Goal: Use online tool/utility: Utilize a website feature to perform a specific function

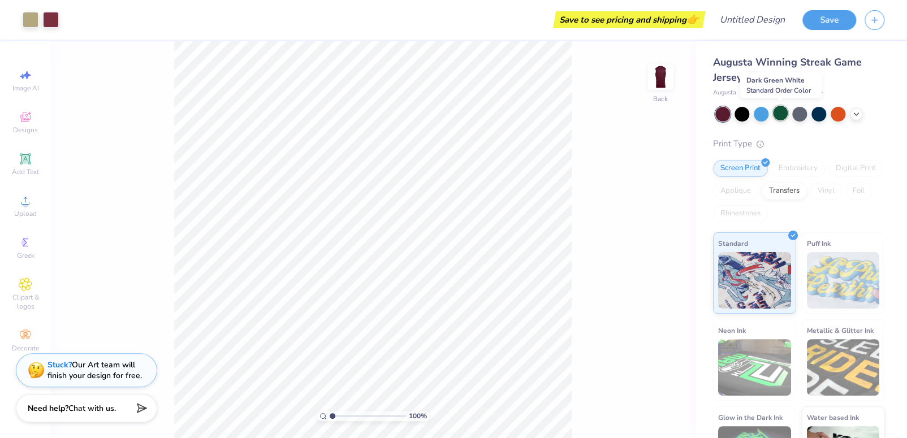
click at [780, 114] on div at bounding box center [780, 113] width 15 height 15
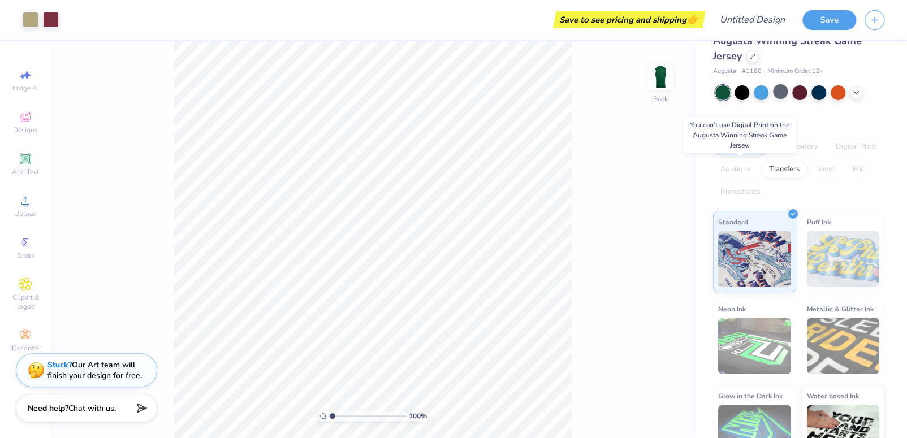
scroll to position [23, 0]
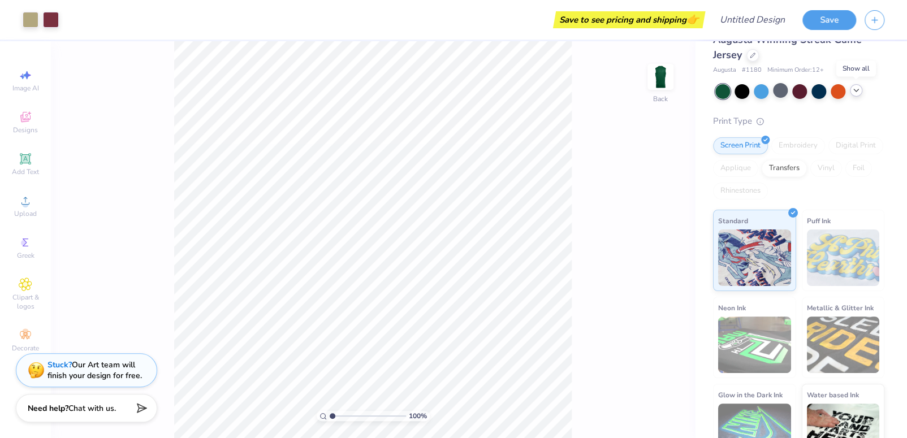
click at [854, 92] on icon at bounding box center [855, 90] width 9 height 9
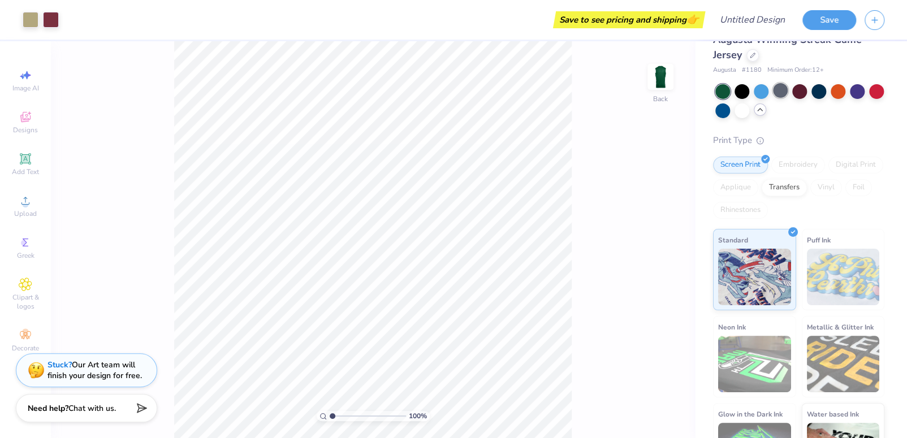
click at [780, 92] on div at bounding box center [780, 90] width 15 height 15
click at [749, 109] on div at bounding box center [741, 109] width 15 height 15
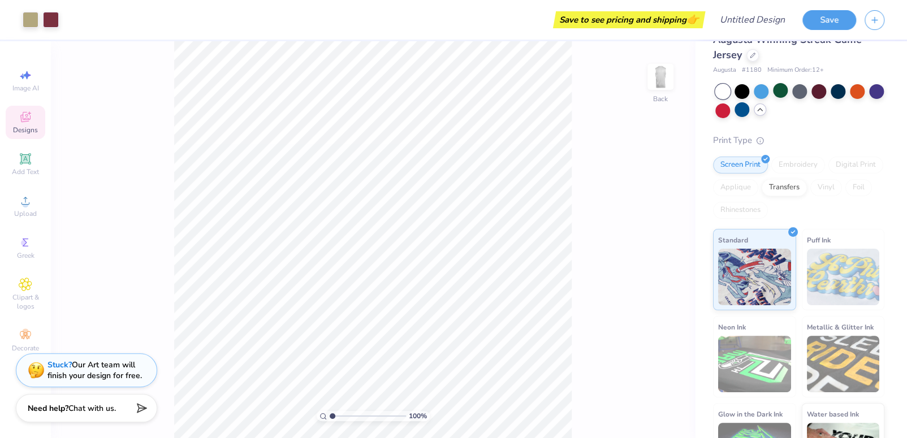
click at [37, 125] on div "Designs" at bounding box center [26, 122] width 40 height 33
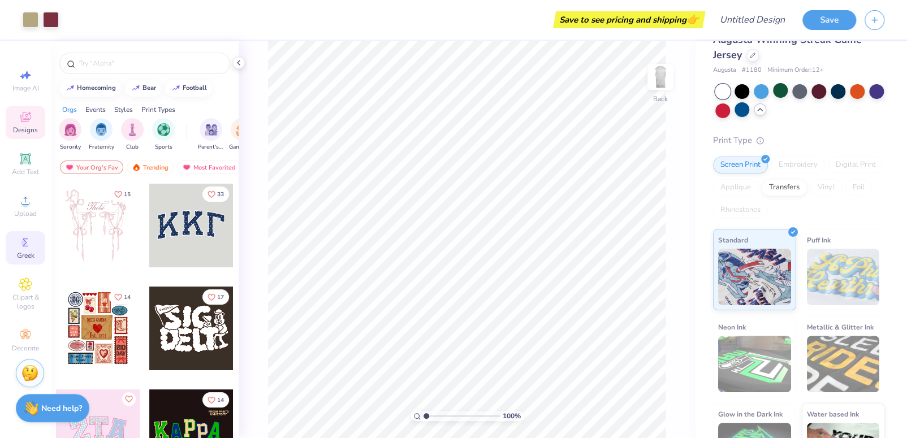
click at [31, 243] on icon at bounding box center [26, 243] width 14 height 14
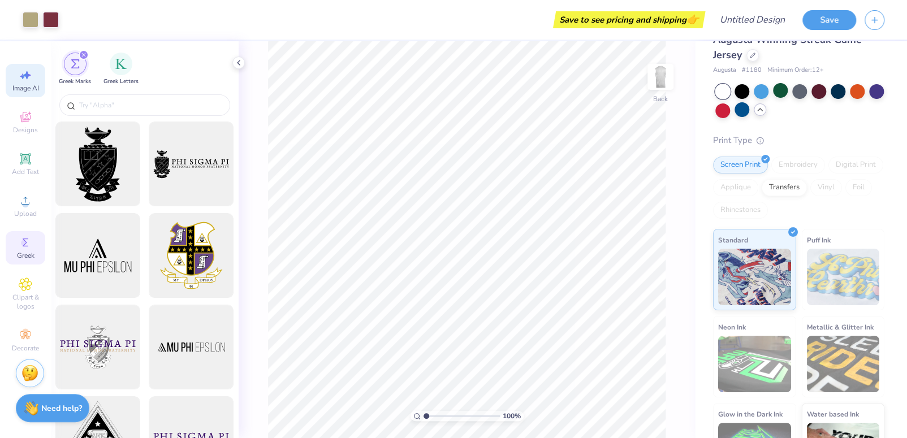
click at [34, 72] on div "Image AI" at bounding box center [26, 80] width 40 height 33
select select "4"
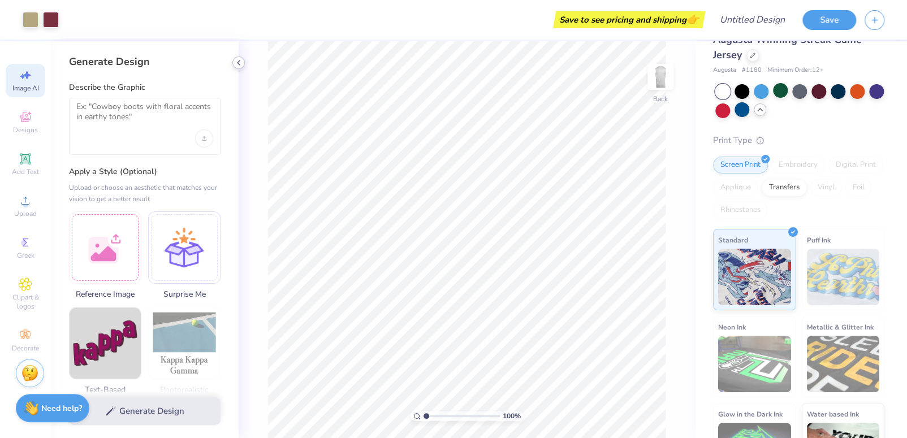
click at [236, 62] on icon at bounding box center [238, 62] width 9 height 9
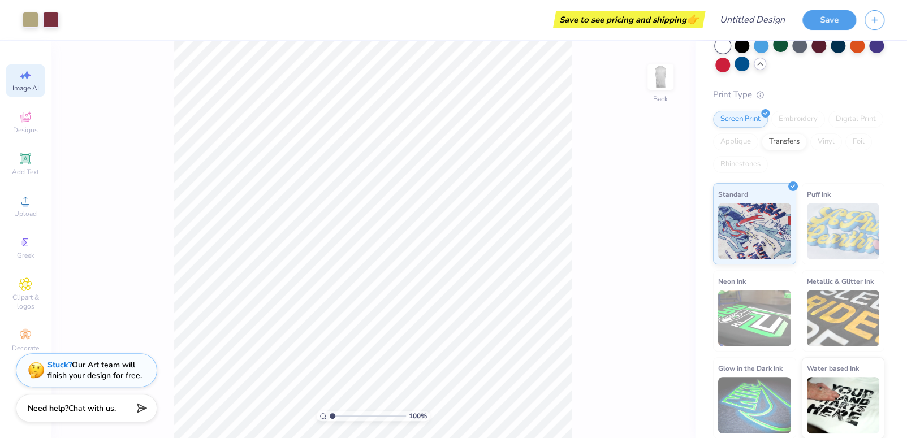
scroll to position [0, 0]
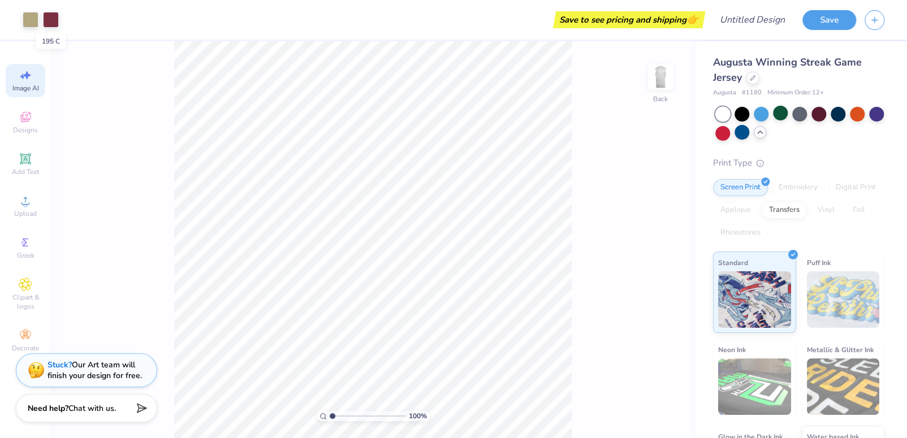
drag, startPoint x: 46, startPoint y: 19, endPoint x: 278, endPoint y: 20, distance: 231.8
click at [278, 20] on div "Save to see pricing and shipping 👉" at bounding box center [384, 20] width 635 height 40
click at [807, 208] on div "Transfers" at bounding box center [783, 208] width 45 height 17
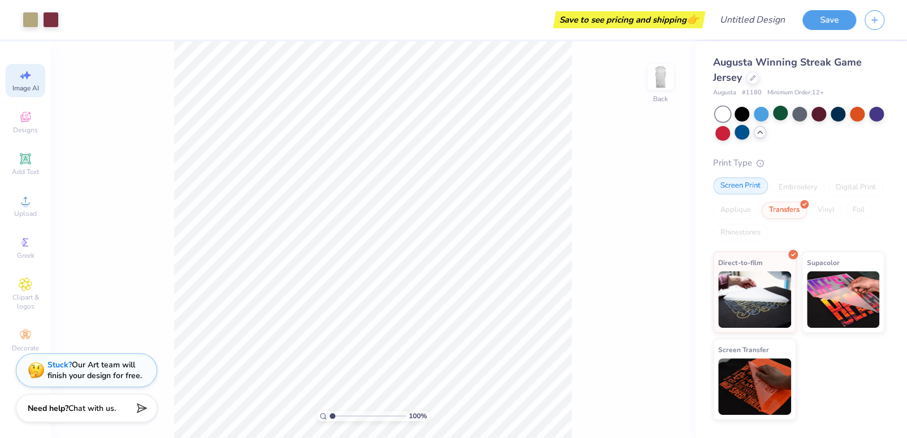
click at [737, 187] on div "Screen Print" at bounding box center [740, 186] width 55 height 17
